Goal: Task Accomplishment & Management: Use online tool/utility

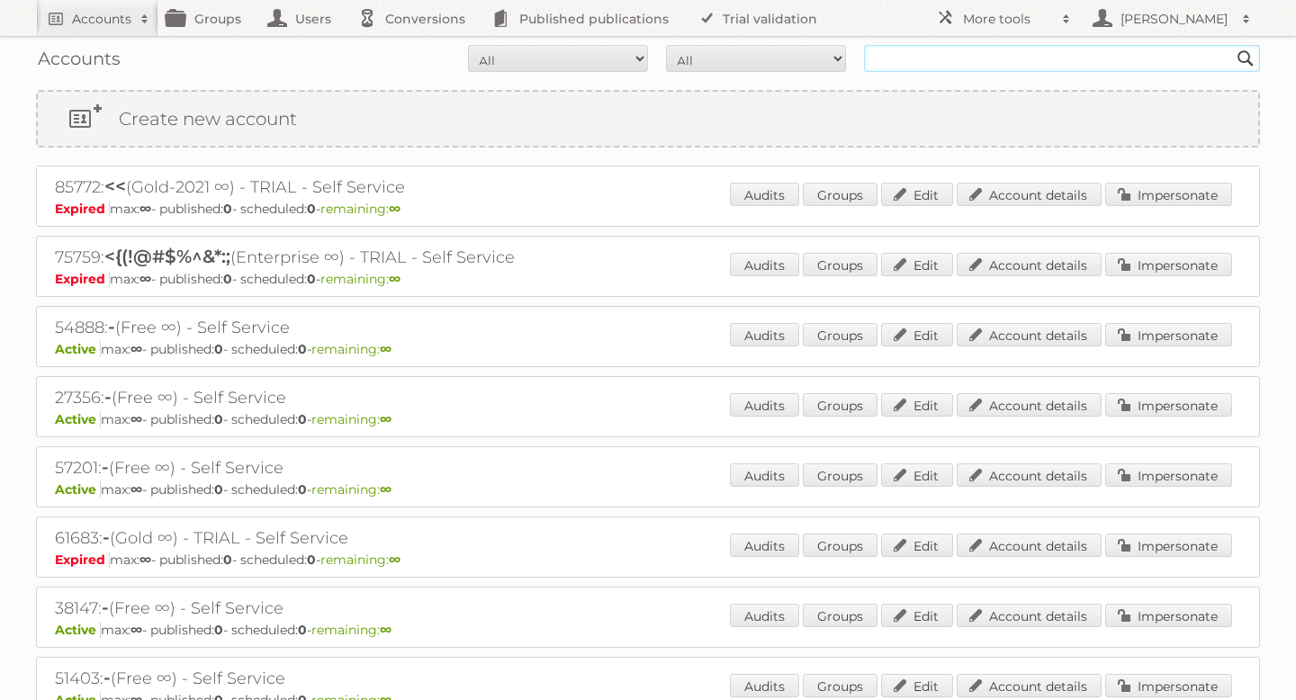
click at [942, 64] on input "text" at bounding box center [1062, 58] width 396 height 27
type input "lidl"
click at [1233, 45] on input "Search" at bounding box center [1246, 58] width 27 height 27
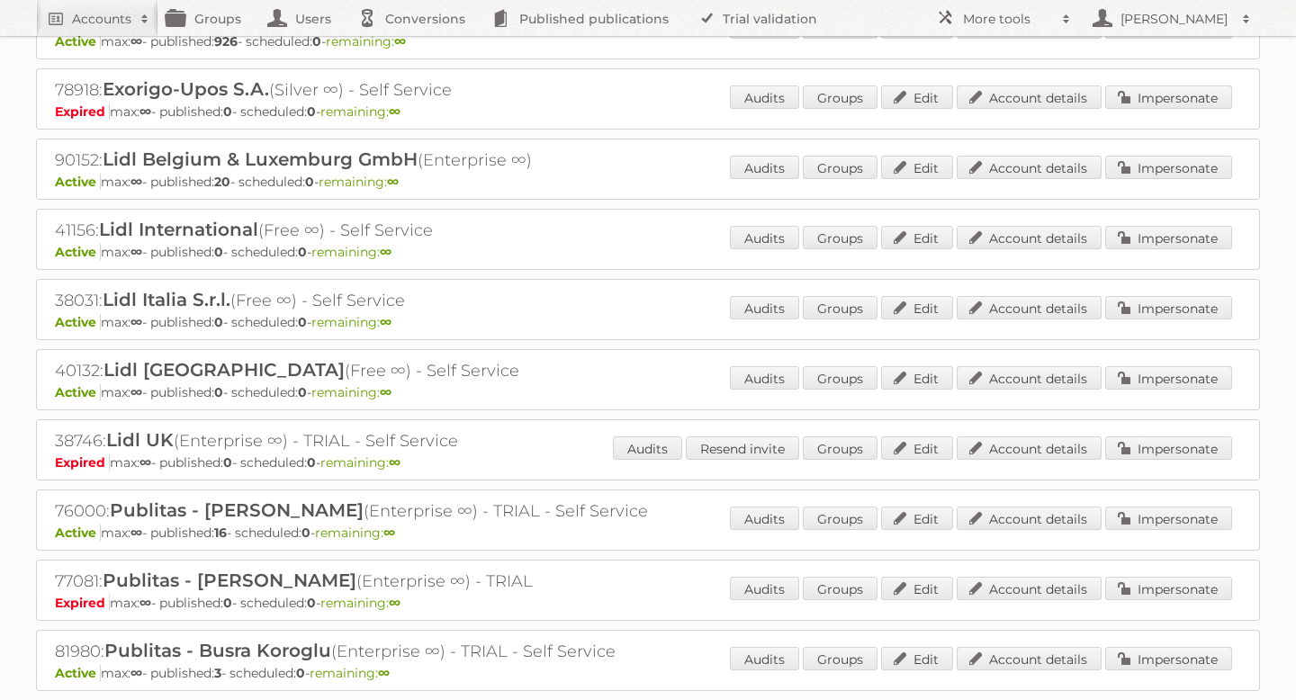
scroll to position [167, 0]
click at [1160, 236] on link "Impersonate" at bounding box center [1169, 238] width 127 height 23
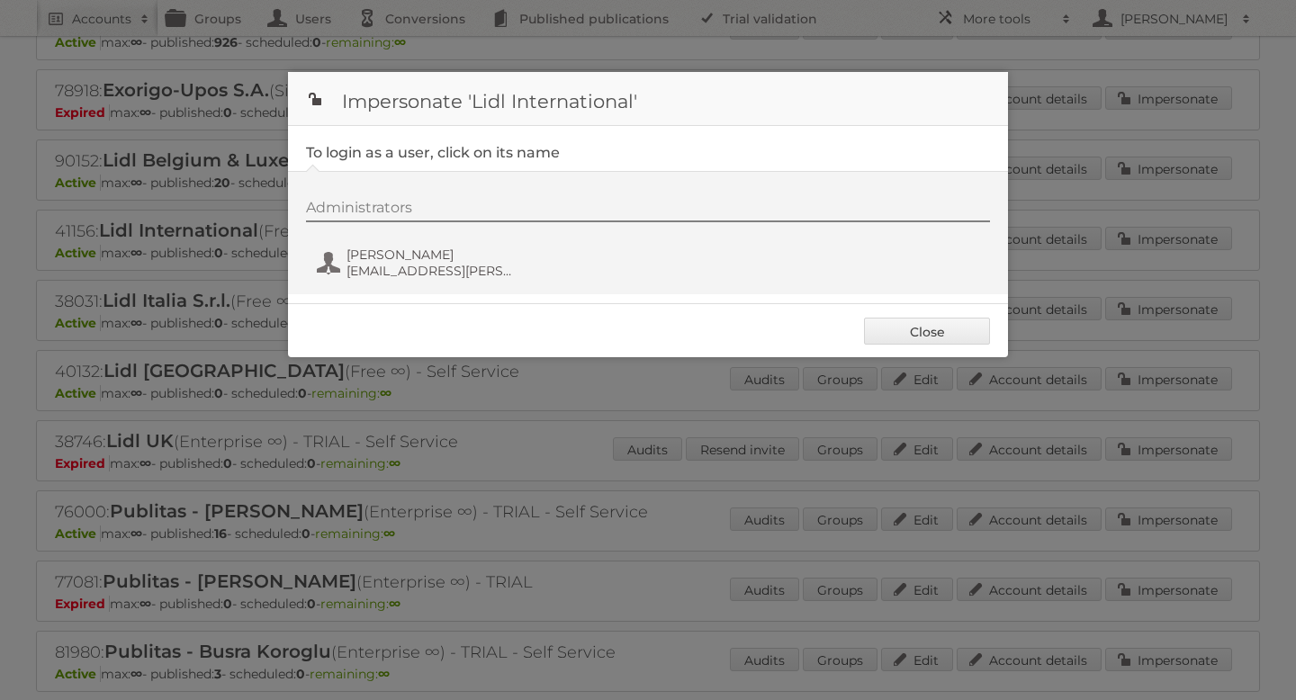
click at [391, 287] on div "Administrators Kathrin Gruber kathrin.gruber@lidl.com" at bounding box center [648, 232] width 720 height 123
click at [398, 258] on span "Kathrin Gruber" at bounding box center [434, 255] width 175 height 16
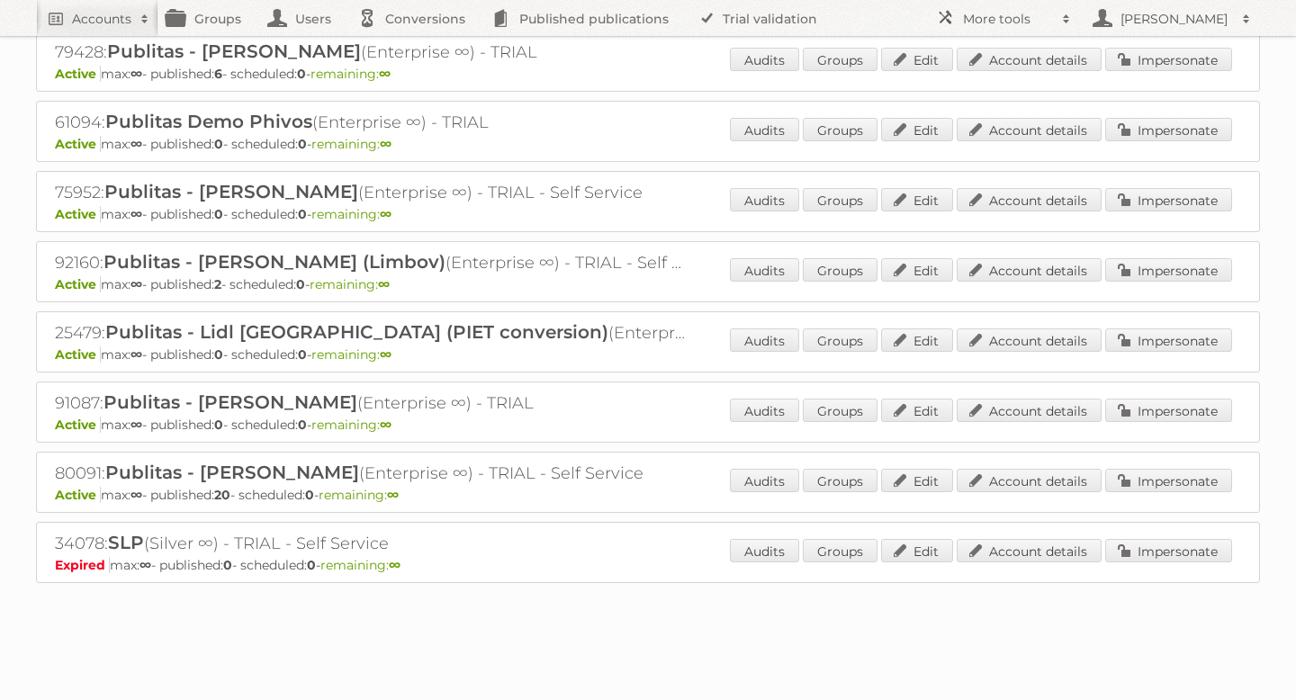
scroll to position [0, 0]
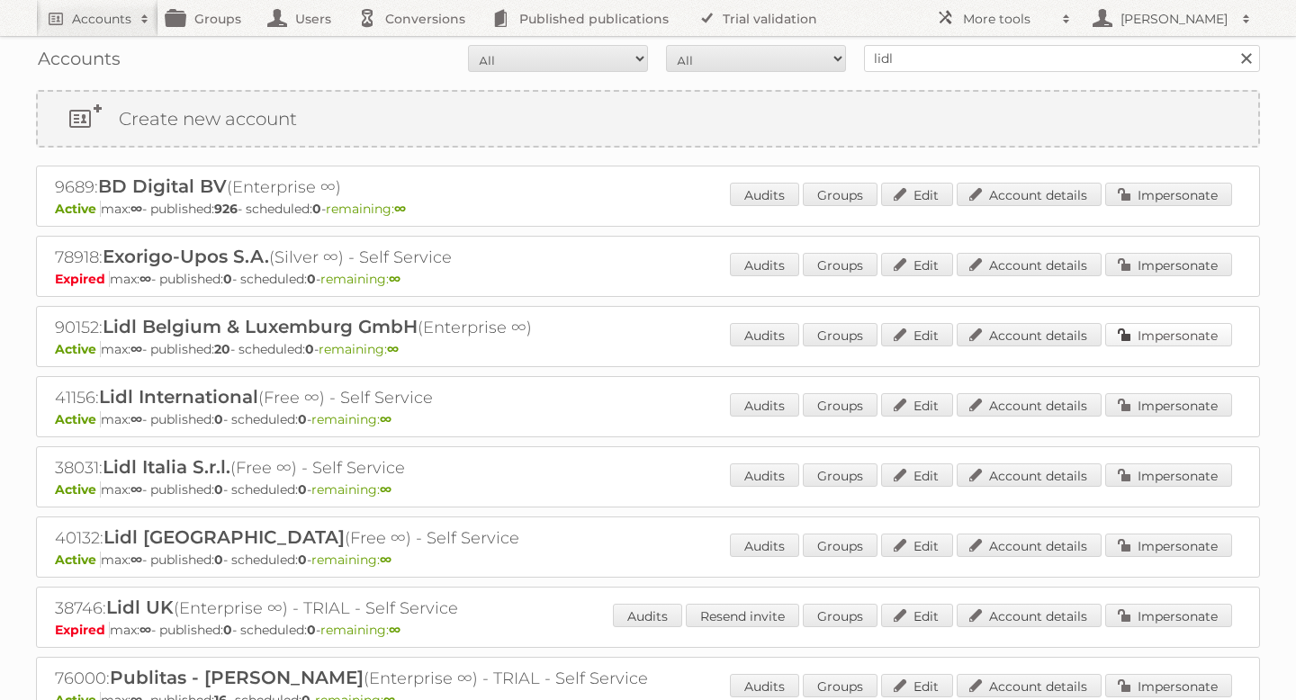
click at [1133, 329] on link "Impersonate" at bounding box center [1169, 334] width 127 height 23
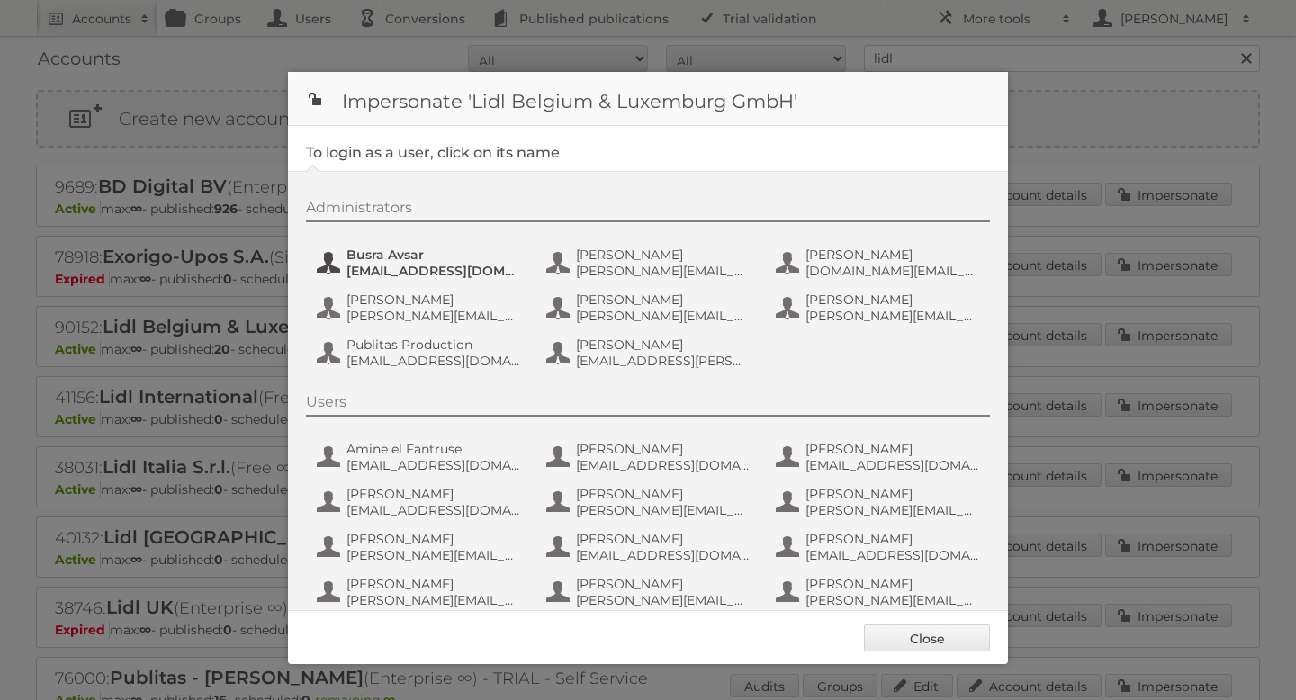
click at [420, 266] on span "busra.avsar_ext@external.lidl.be" at bounding box center [434, 271] width 175 height 16
